Goal: Task Accomplishment & Management: Manage account settings

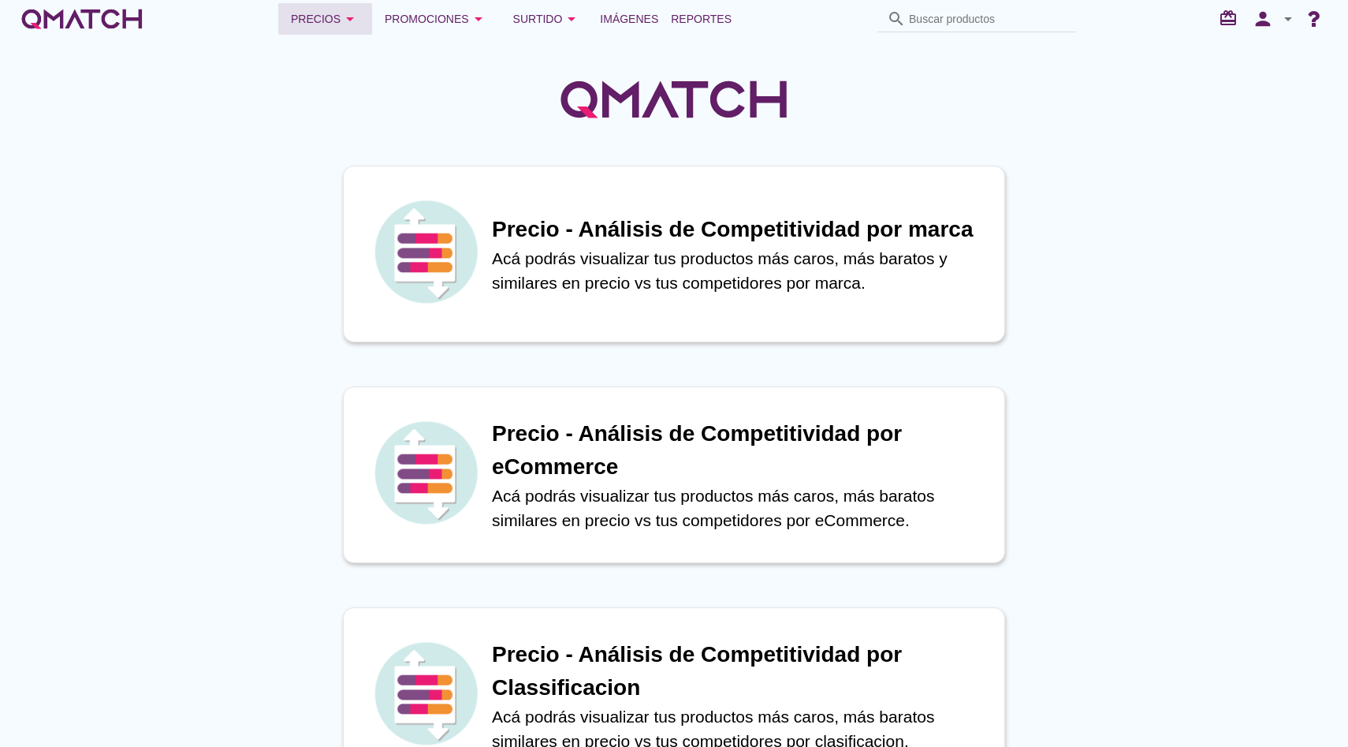
click at [345, 24] on div "Precios arrow_drop_down" at bounding box center [325, 18] width 69 height 19
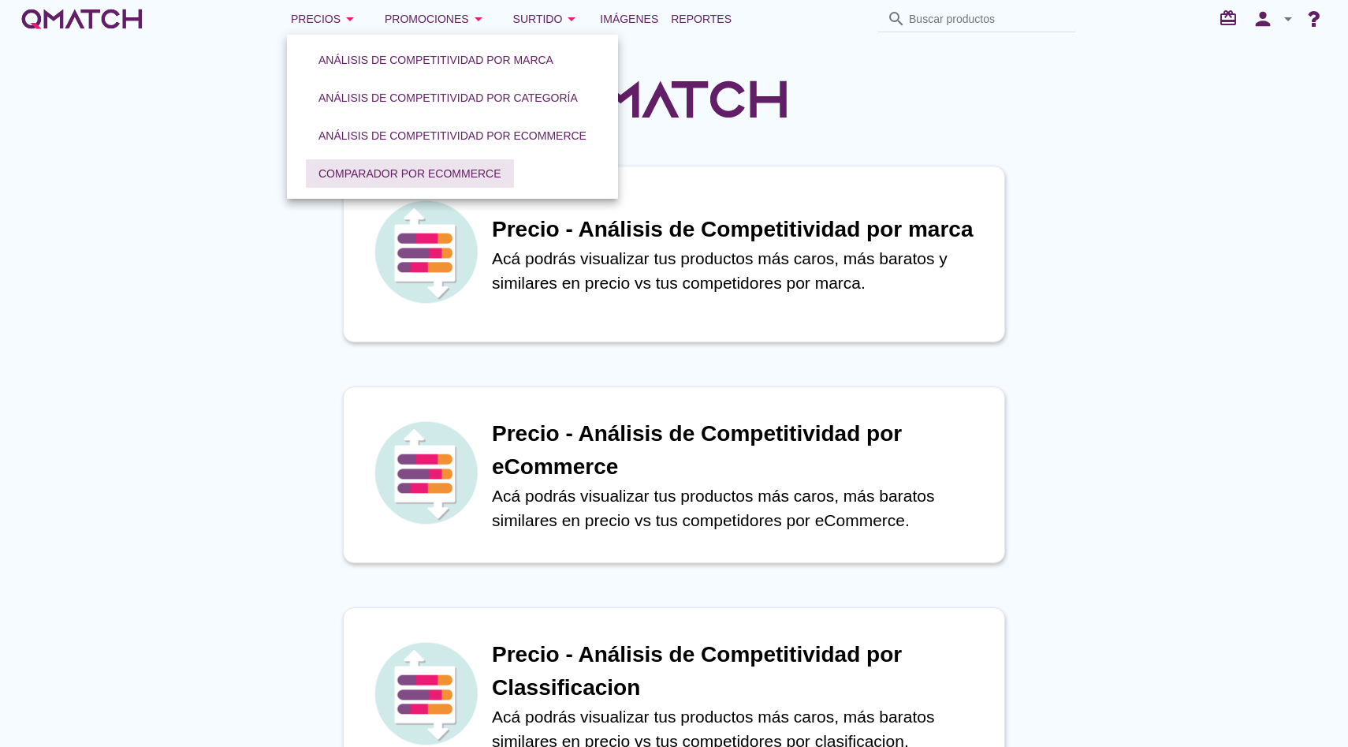
click at [374, 170] on div "Comparador por eCommerce" at bounding box center [410, 174] width 183 height 17
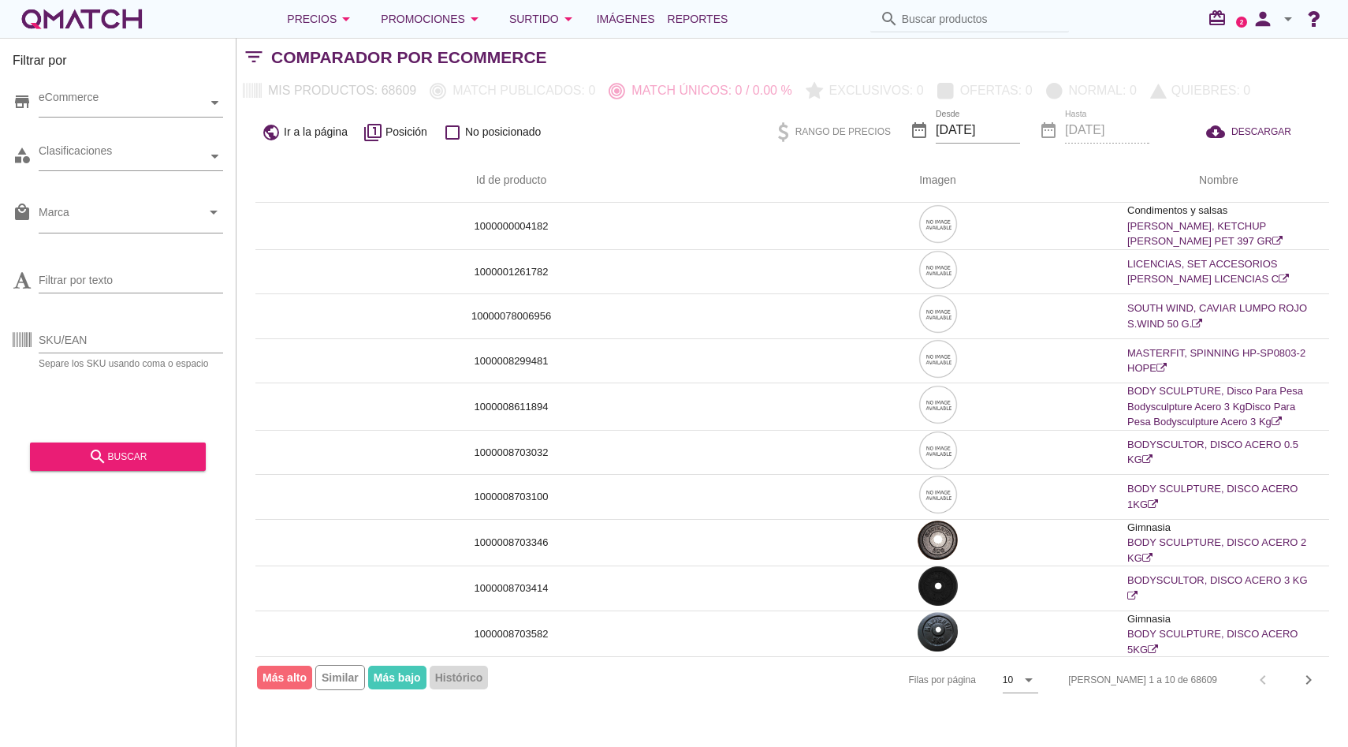
click at [1285, 12] on icon "arrow_drop_down" at bounding box center [1288, 18] width 19 height 19
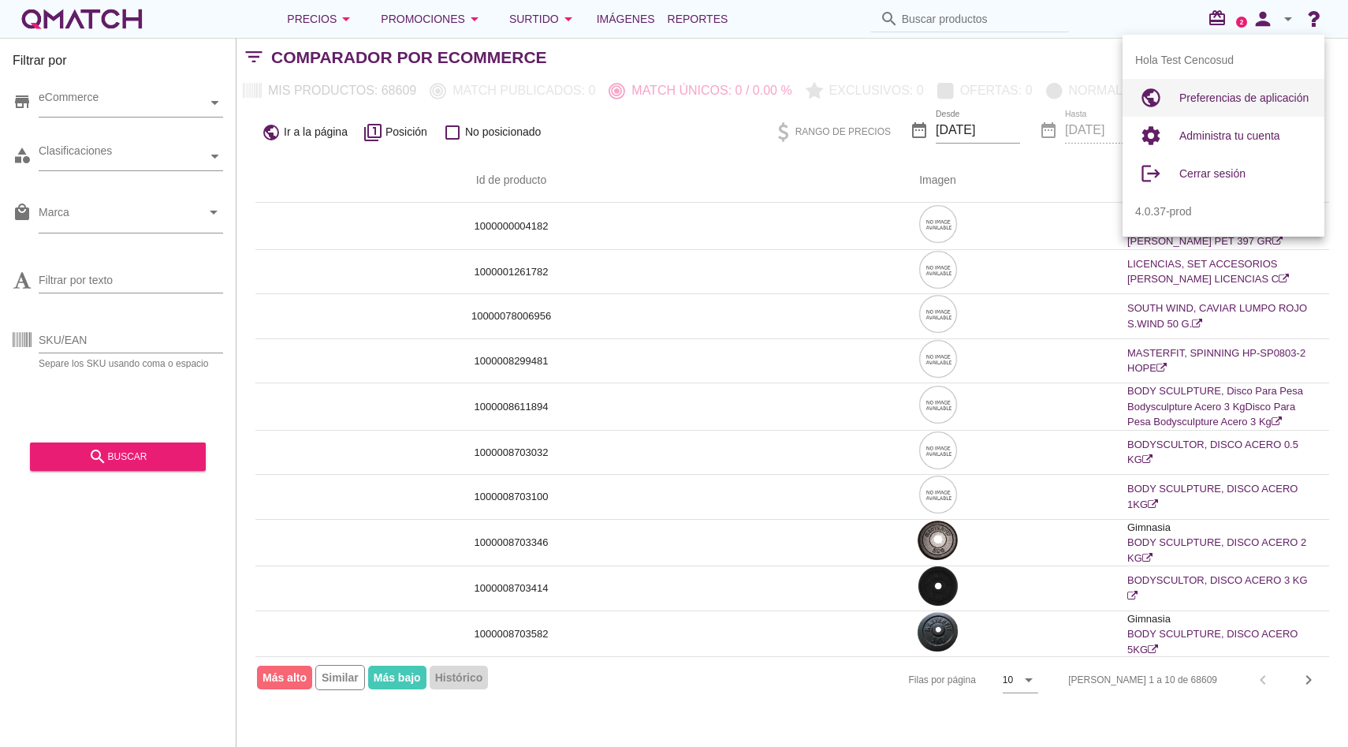
click at [1238, 93] on span "Preferencias de aplicación" at bounding box center [1244, 97] width 129 height 13
radio input "true"
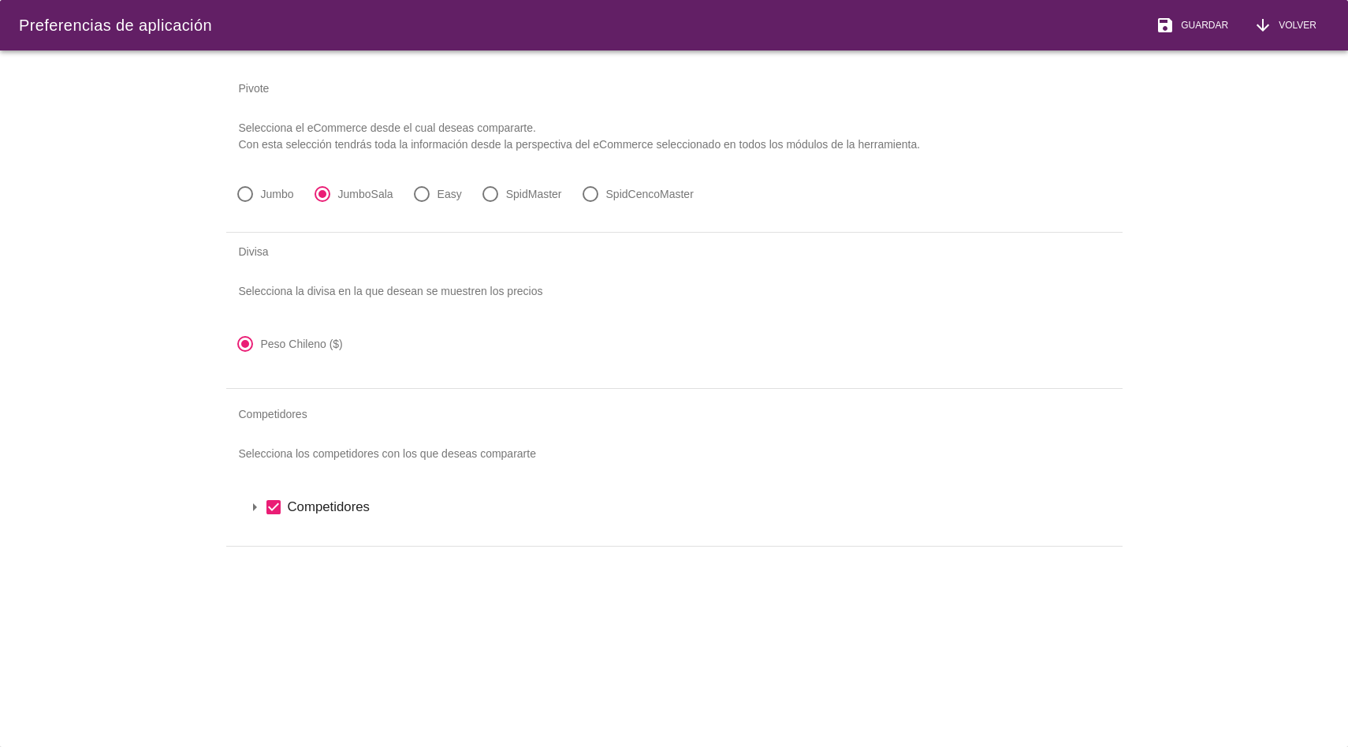
click at [252, 200] on div at bounding box center [245, 194] width 27 height 27
radio input "true"
click at [1184, 20] on span "Guardar" at bounding box center [1202, 25] width 54 height 14
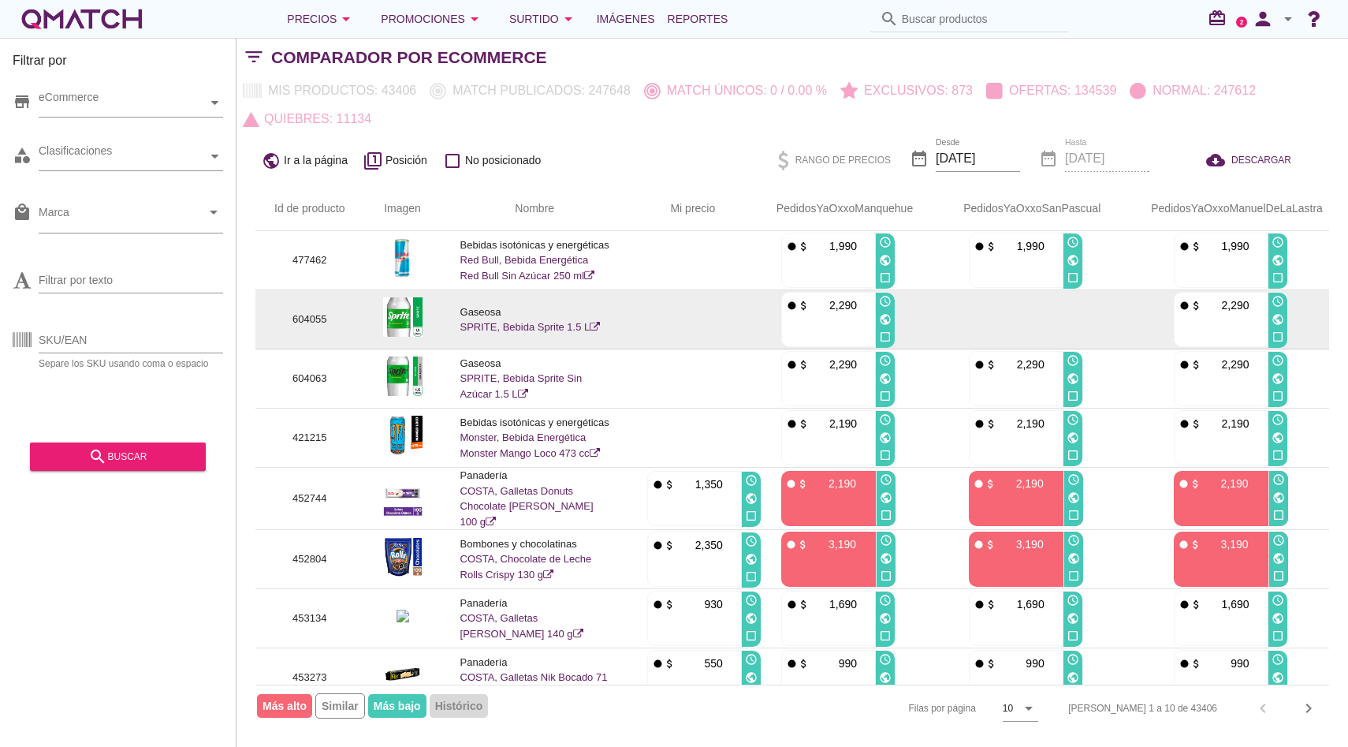
click at [548, 328] on link "SPRITE, Bebida Sprite 1.5 L" at bounding box center [531, 327] width 140 height 12
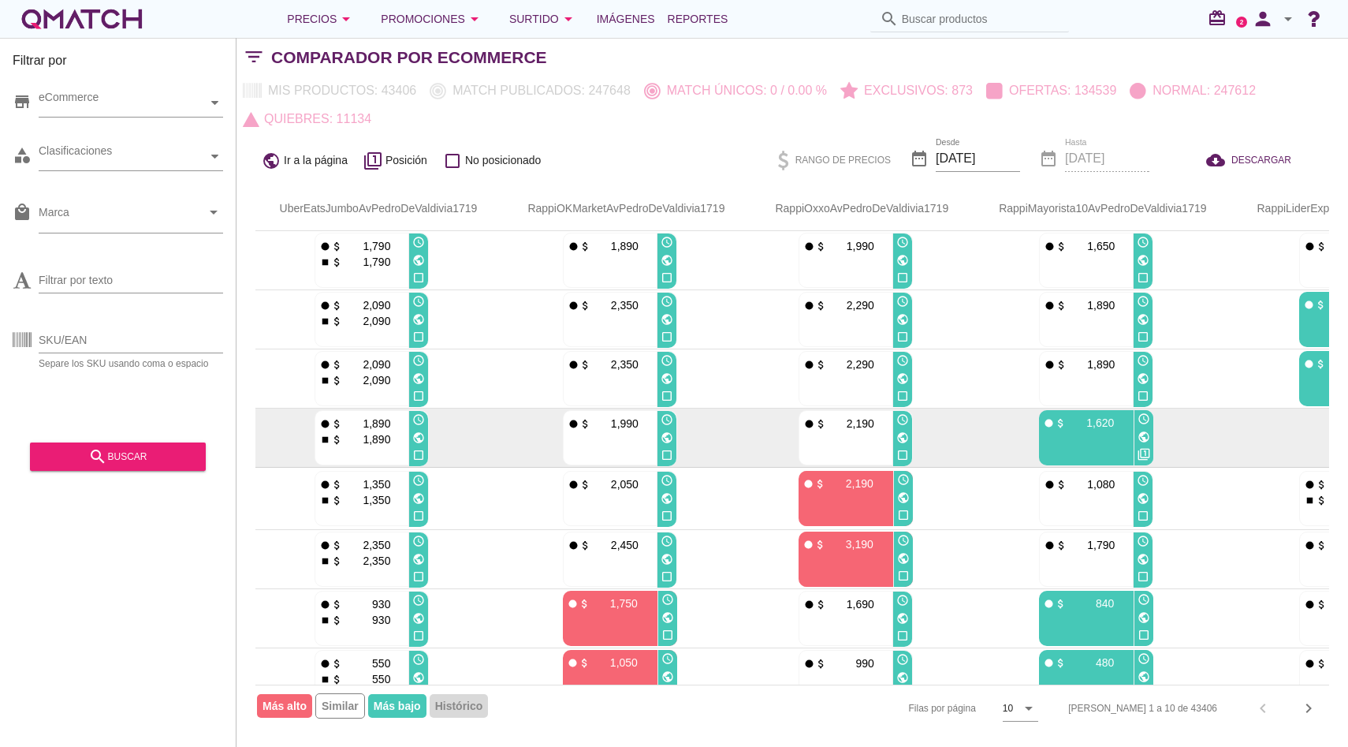
scroll to position [0, 3367]
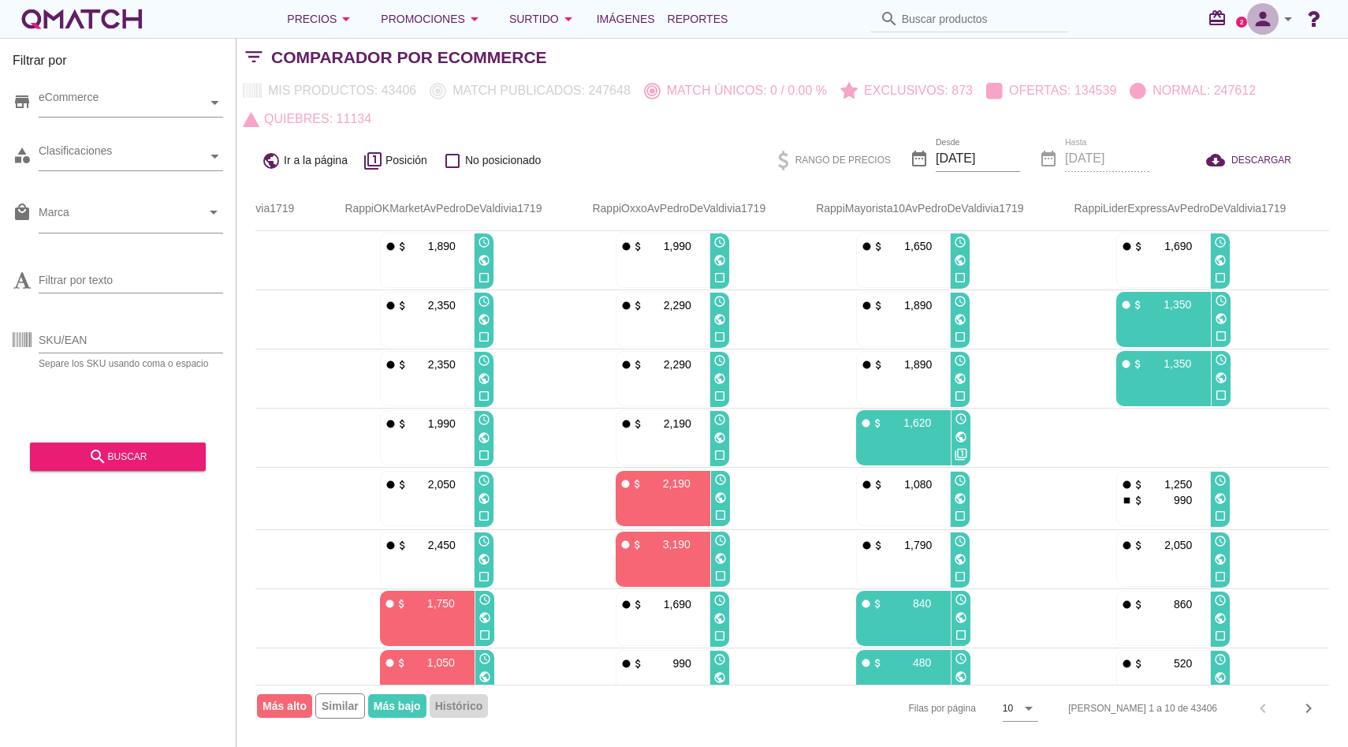
click at [1263, 17] on icon "person" at bounding box center [1264, 19] width 32 height 22
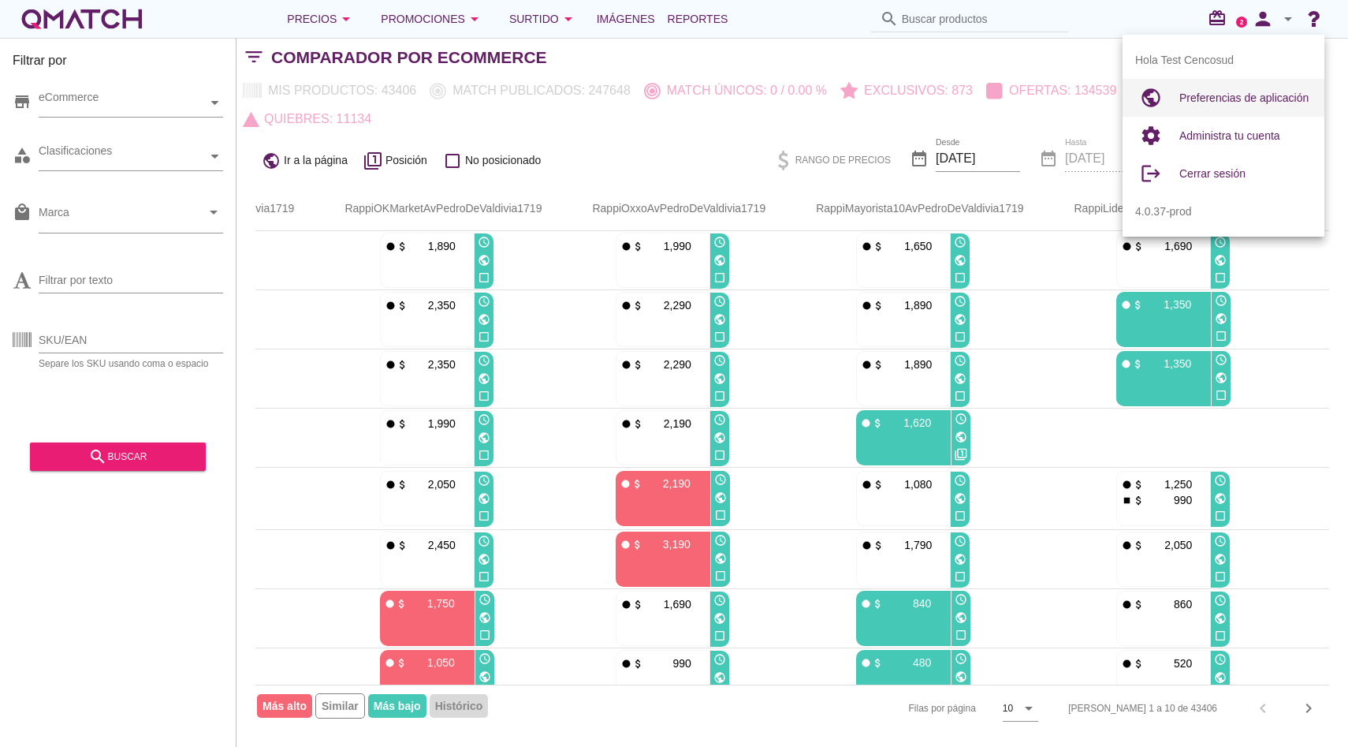
click at [1247, 90] on div "Preferencias de aplicación" at bounding box center [1246, 97] width 132 height 19
radio input "true"
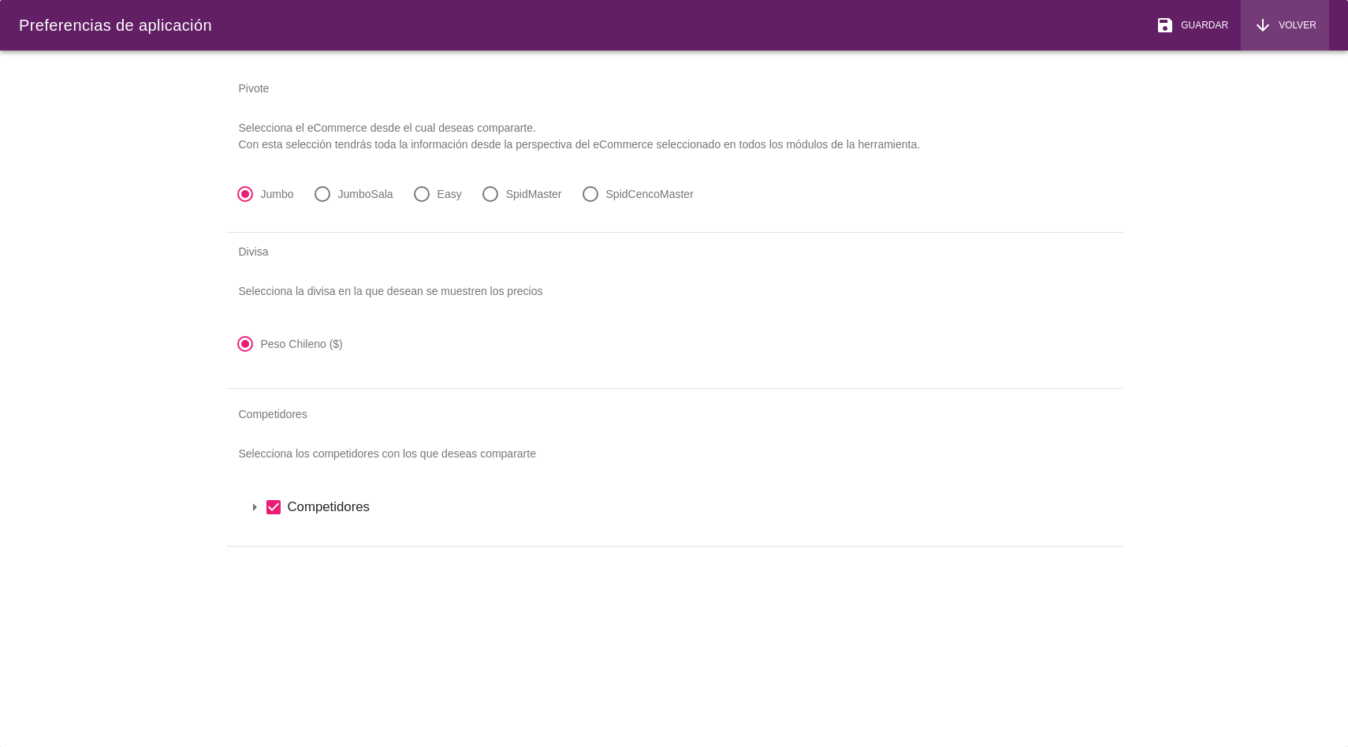
drag, startPoint x: 1282, startPoint y: 34, endPoint x: 874, endPoint y: 478, distance: 603.3
click at [886, 489] on div "Preferencias de aplicación save Guardar arrow_downward Volver Pivote Selecciona…" at bounding box center [674, 373] width 1348 height 747
click at [256, 503] on icon "arrow_drop_down" at bounding box center [254, 507] width 19 height 19
click at [275, 535] on icon "arrow_drop_down" at bounding box center [275, 533] width 19 height 19
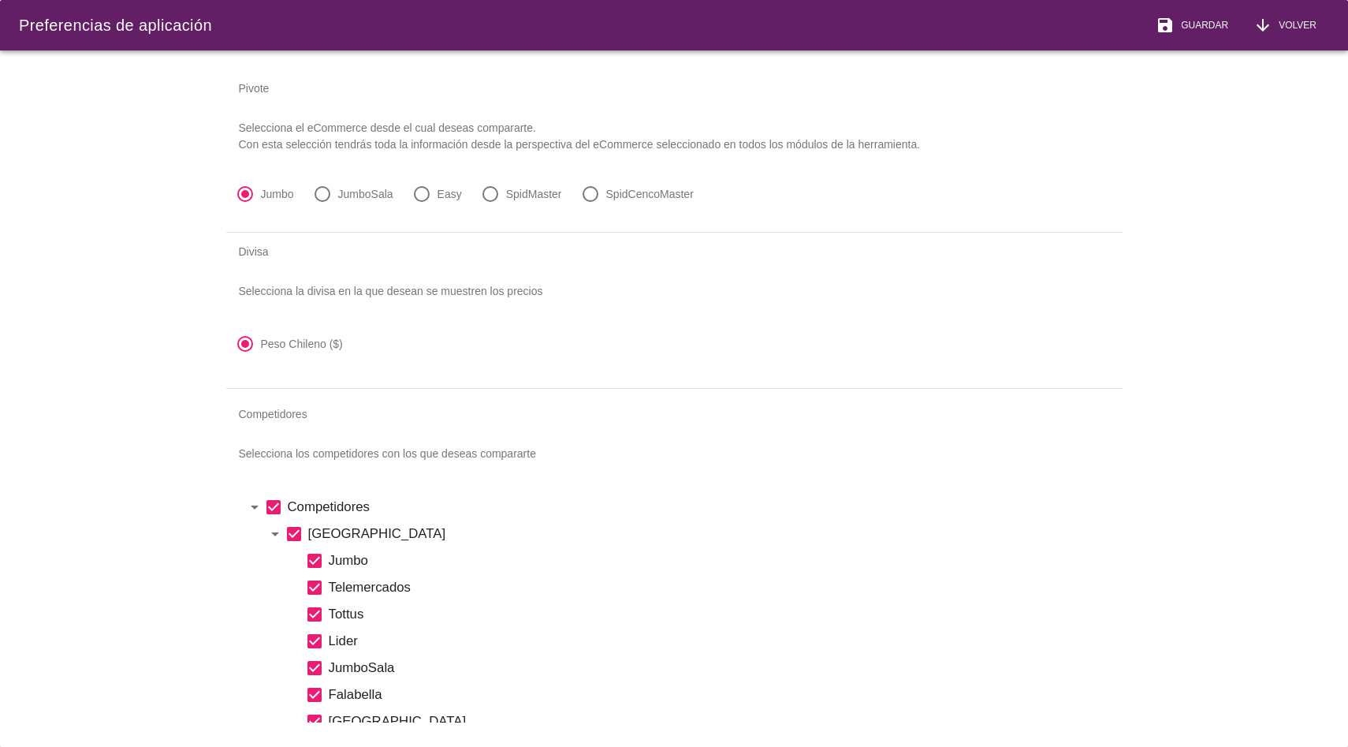
click at [291, 533] on icon "check_box" at bounding box center [294, 533] width 19 height 19
click at [312, 558] on icon "check_box_outline_blank" at bounding box center [314, 560] width 19 height 19
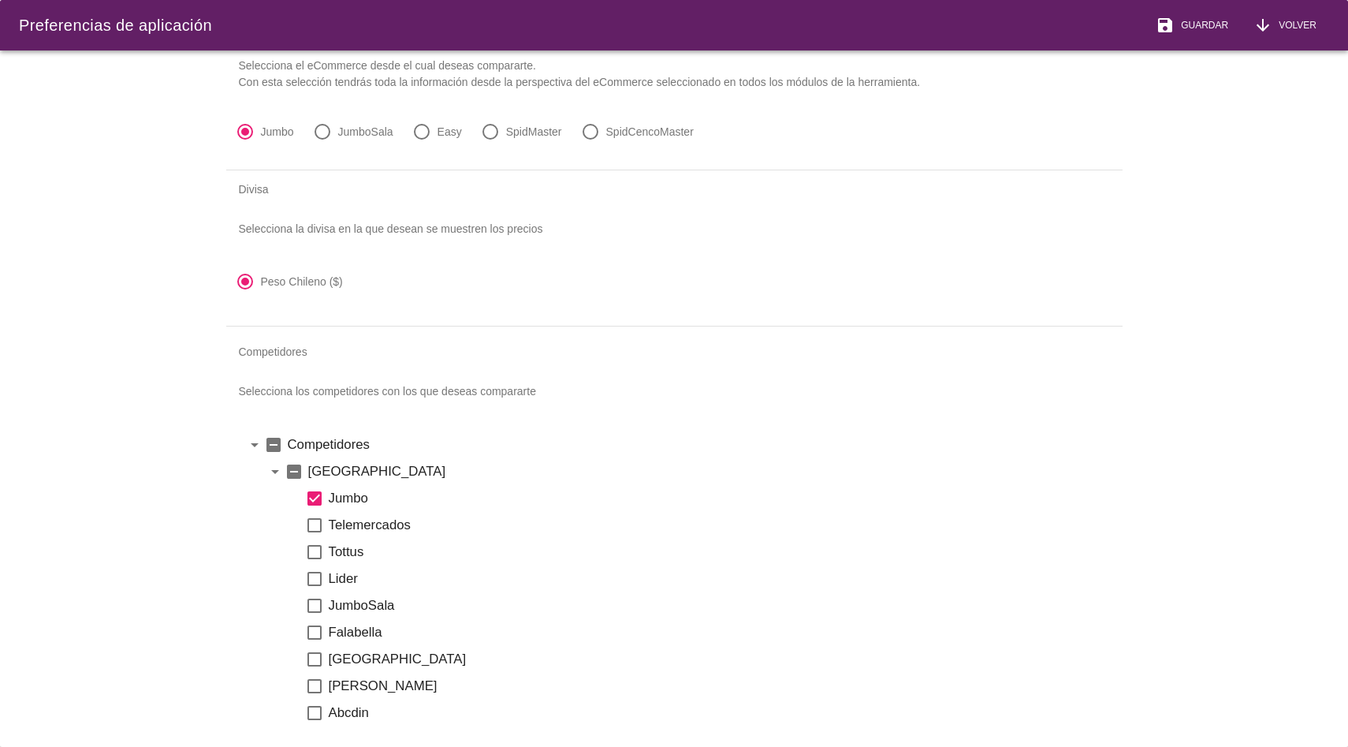
scroll to position [80, 0]
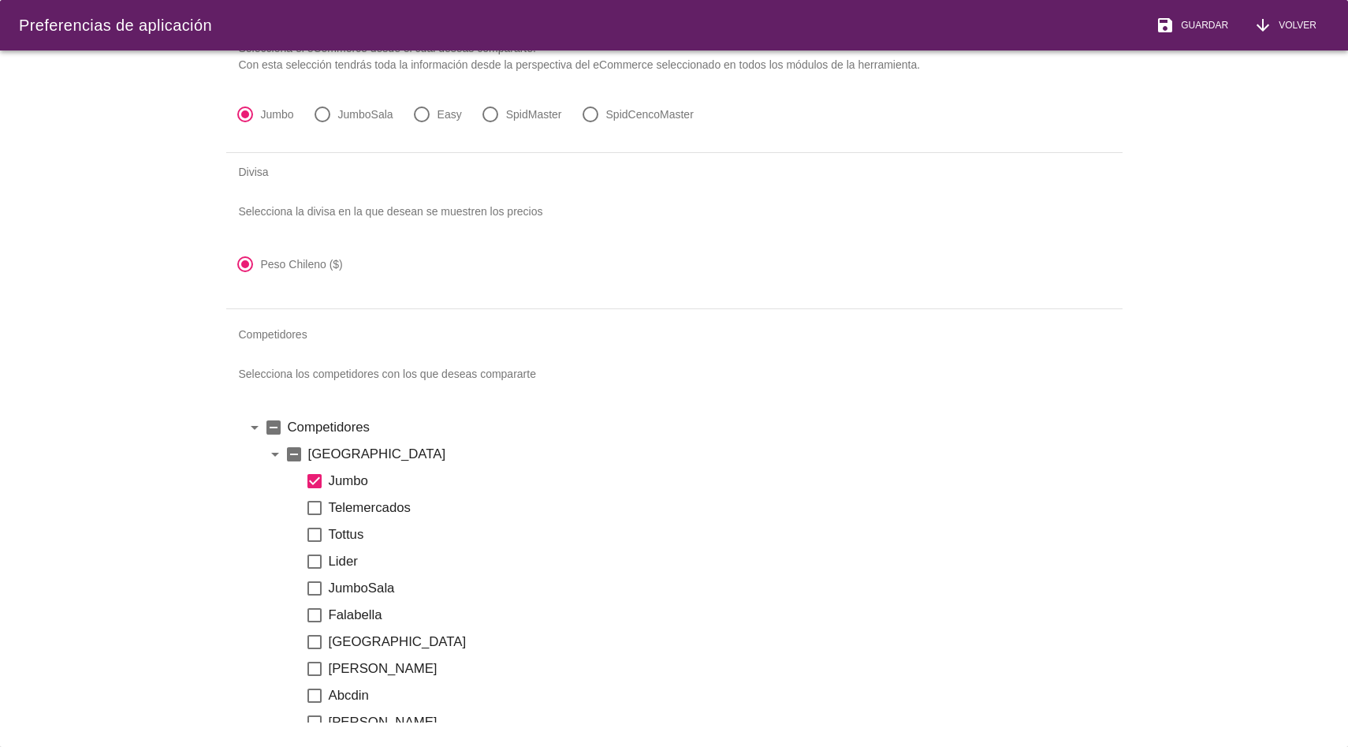
click at [315, 538] on icon "check_box_outline_blank" at bounding box center [314, 534] width 19 height 19
click at [315, 559] on icon "check_box_outline_blank" at bounding box center [314, 561] width 19 height 19
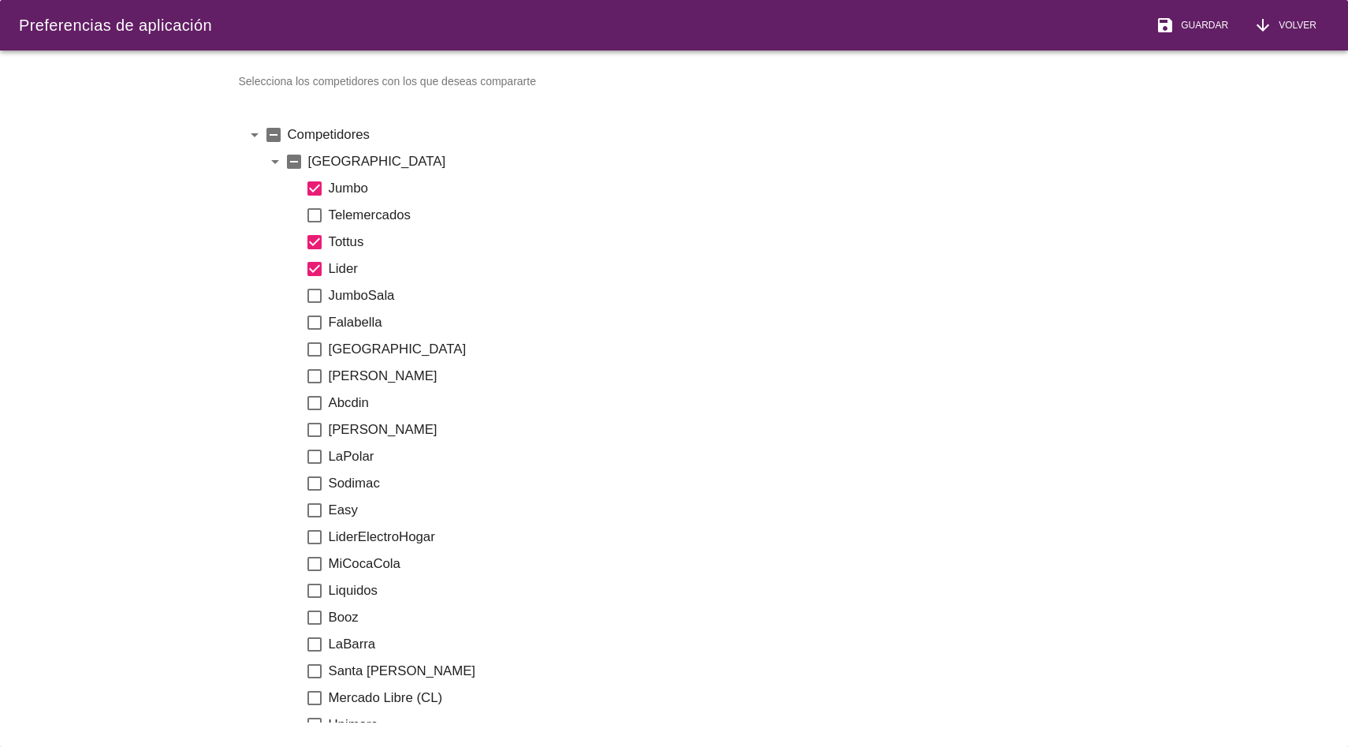
scroll to position [400, 0]
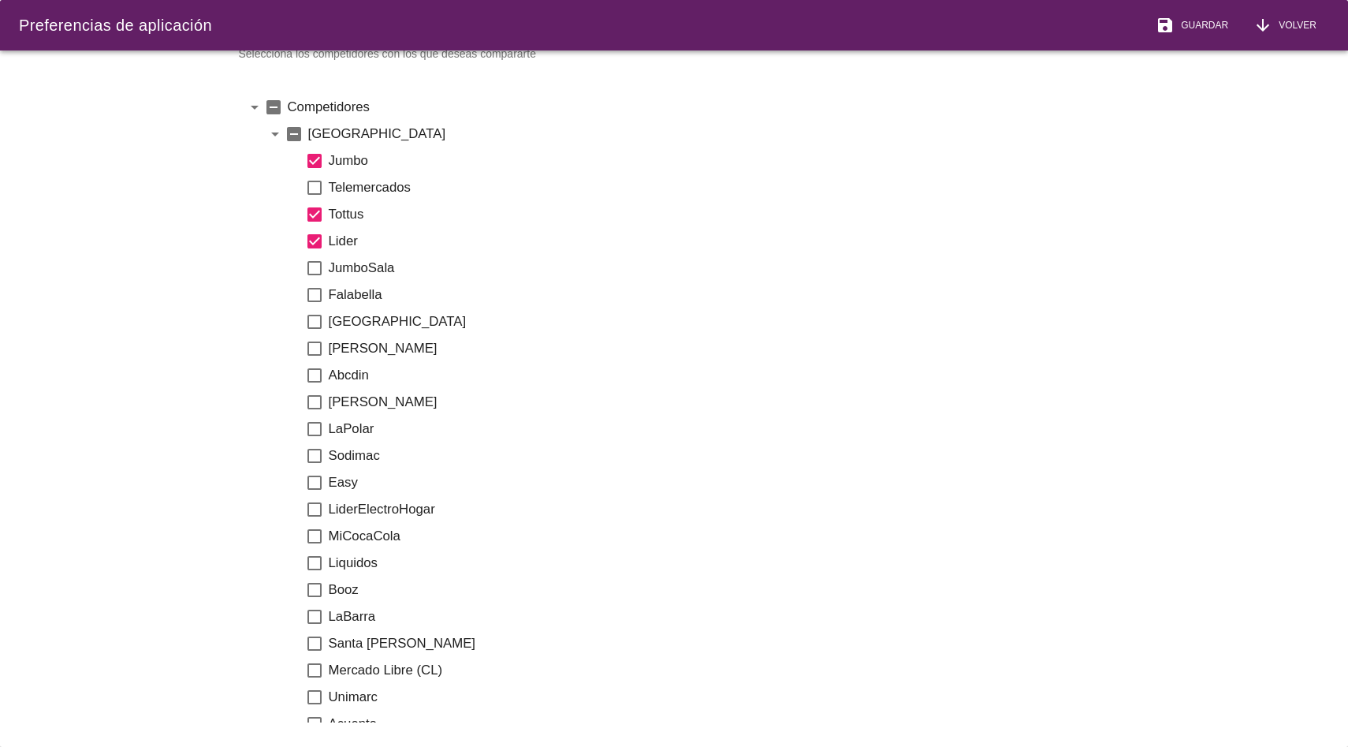
click at [319, 540] on icon "check_box_outline_blank" at bounding box center [314, 536] width 19 height 19
click at [316, 558] on icon "check_box_outline_blank" at bounding box center [314, 563] width 19 height 19
click at [315, 591] on icon "check_box_outline_blank" at bounding box center [314, 589] width 19 height 19
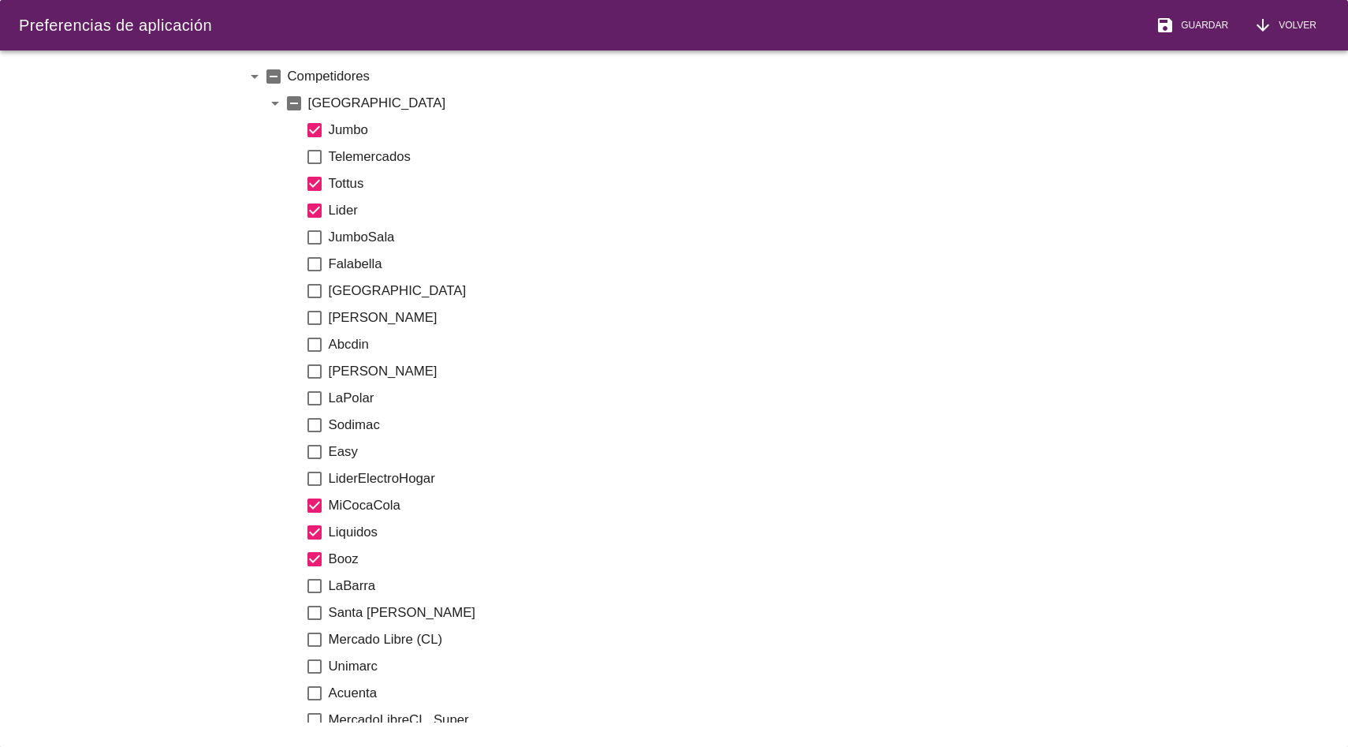
scroll to position [434, 0]
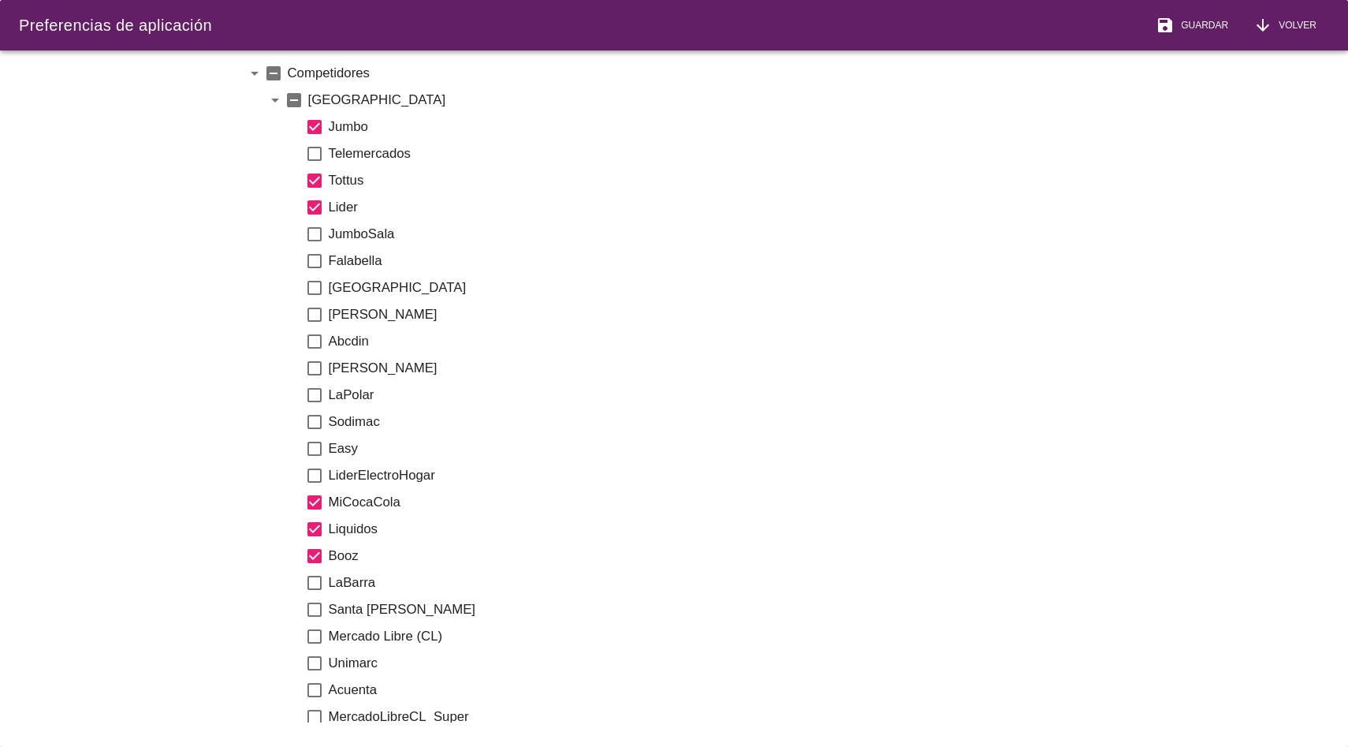
click at [313, 580] on icon "check_box_outline_blank" at bounding box center [314, 582] width 19 height 19
click at [313, 603] on icon "check_box_outline_blank" at bounding box center [314, 609] width 19 height 19
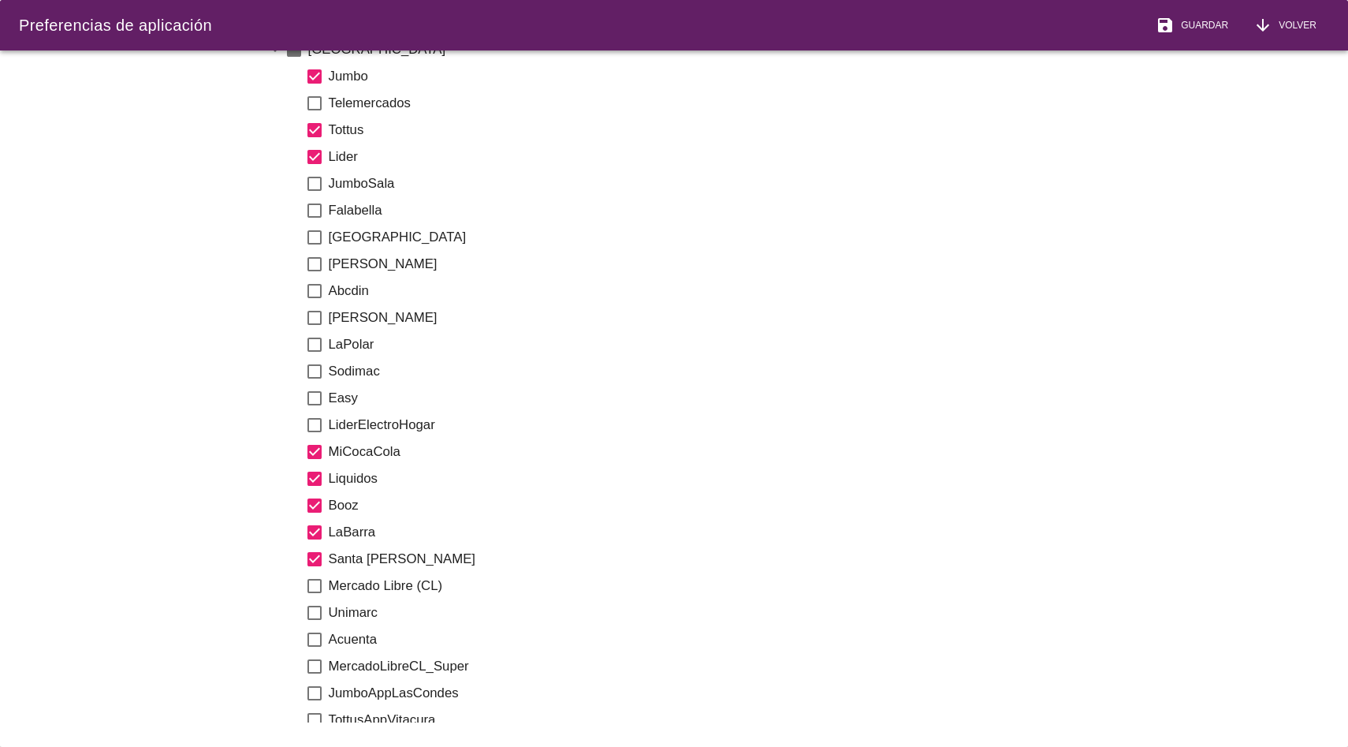
scroll to position [489, 0]
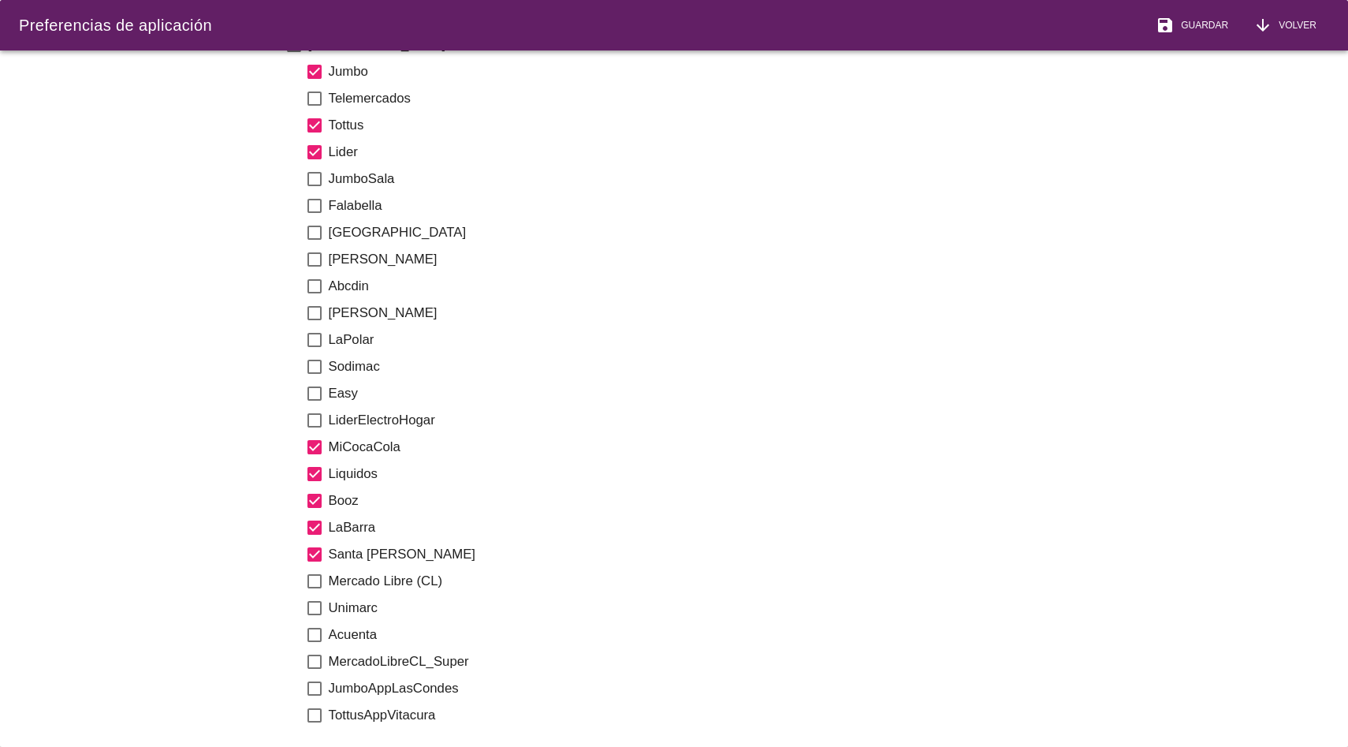
click at [313, 603] on icon "check_box_outline_blank" at bounding box center [314, 608] width 19 height 19
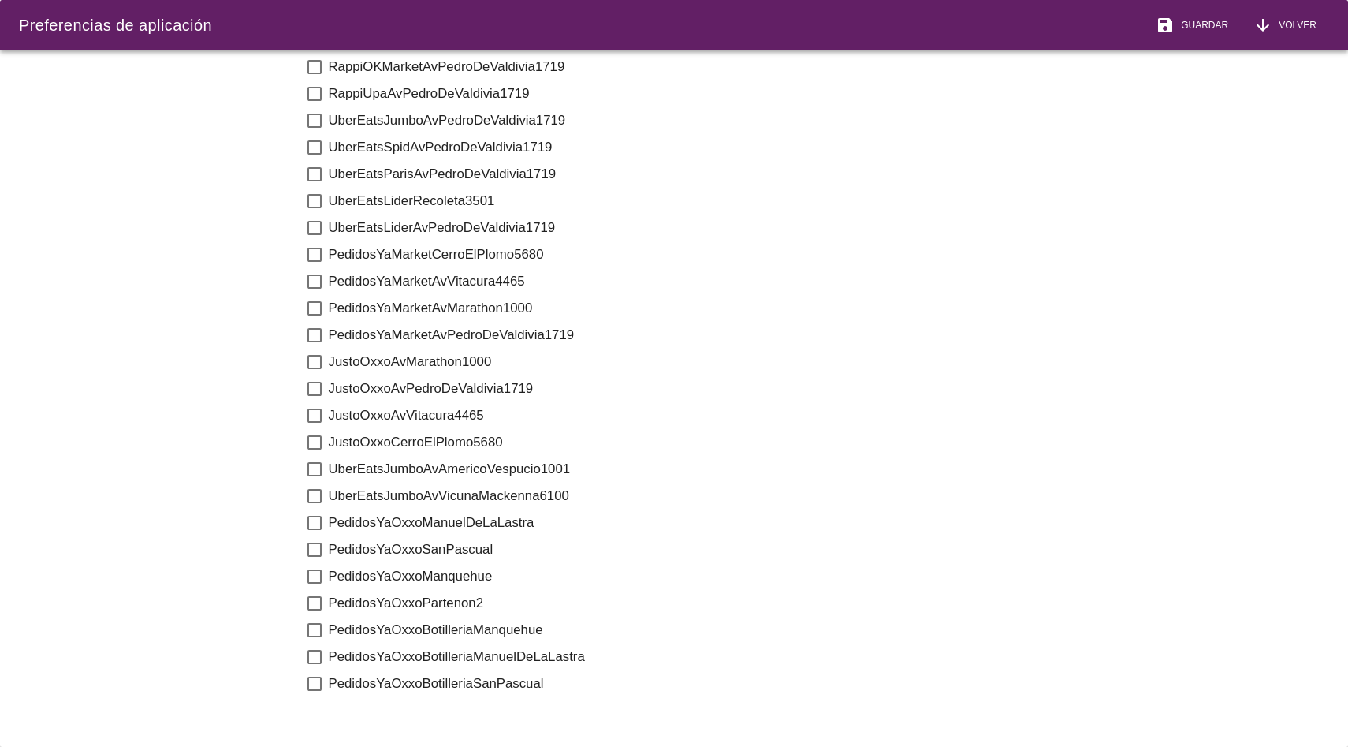
scroll to position [3635, 0]
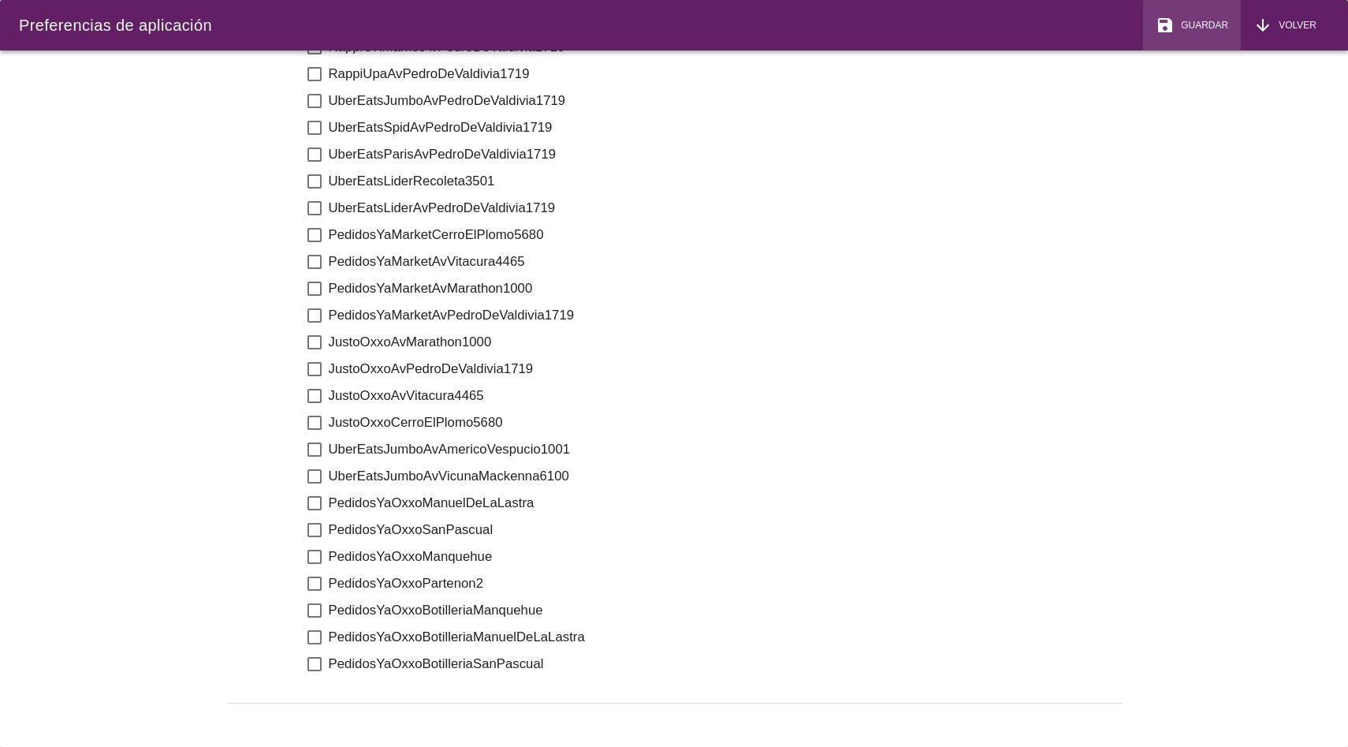
click at [1191, 34] on div "save Guardar" at bounding box center [1192, 25] width 73 height 19
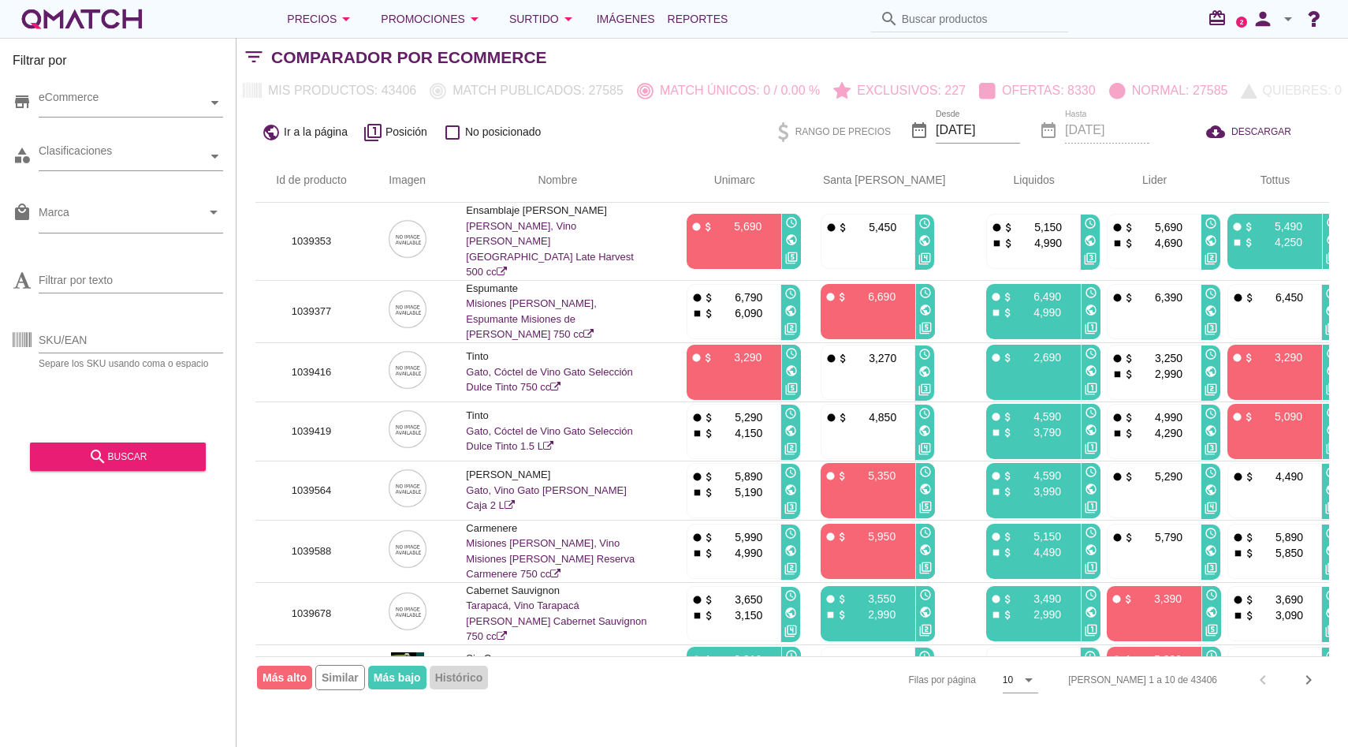
click at [1306, 663] on div "[PERSON_NAME] 1 a 10 de 43406 chevron_left chevron_right" at bounding box center [1190, 680] width 280 height 38
click at [1306, 680] on icon "chevron_right" at bounding box center [1309, 679] width 19 height 19
